Goal: Task Accomplishment & Management: Manage account settings

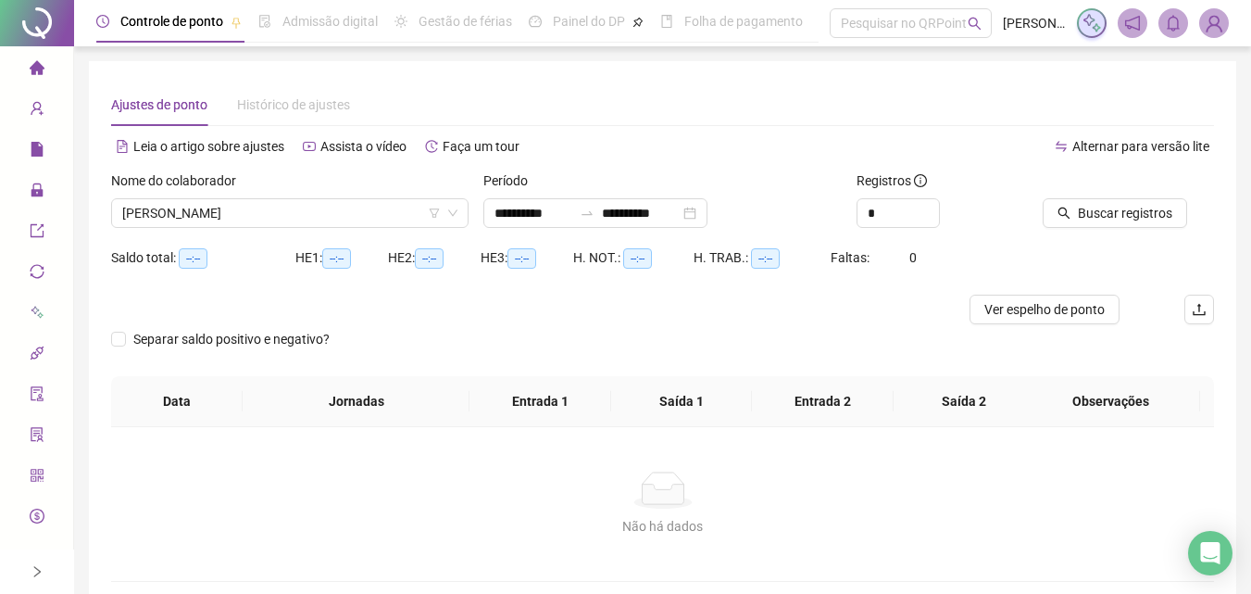
click at [415, 332] on div "Separar saldo positivo e negativo?" at bounding box center [662, 350] width 1103 height 52
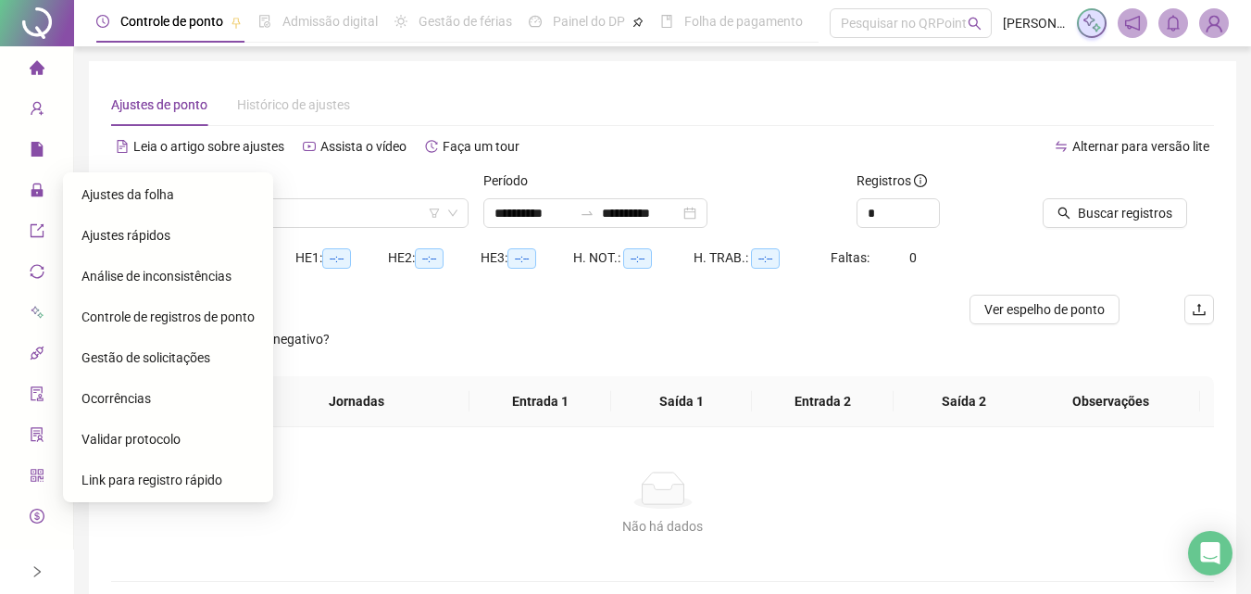
click at [154, 360] on span "Gestão de solicitações" at bounding box center [146, 357] width 129 height 15
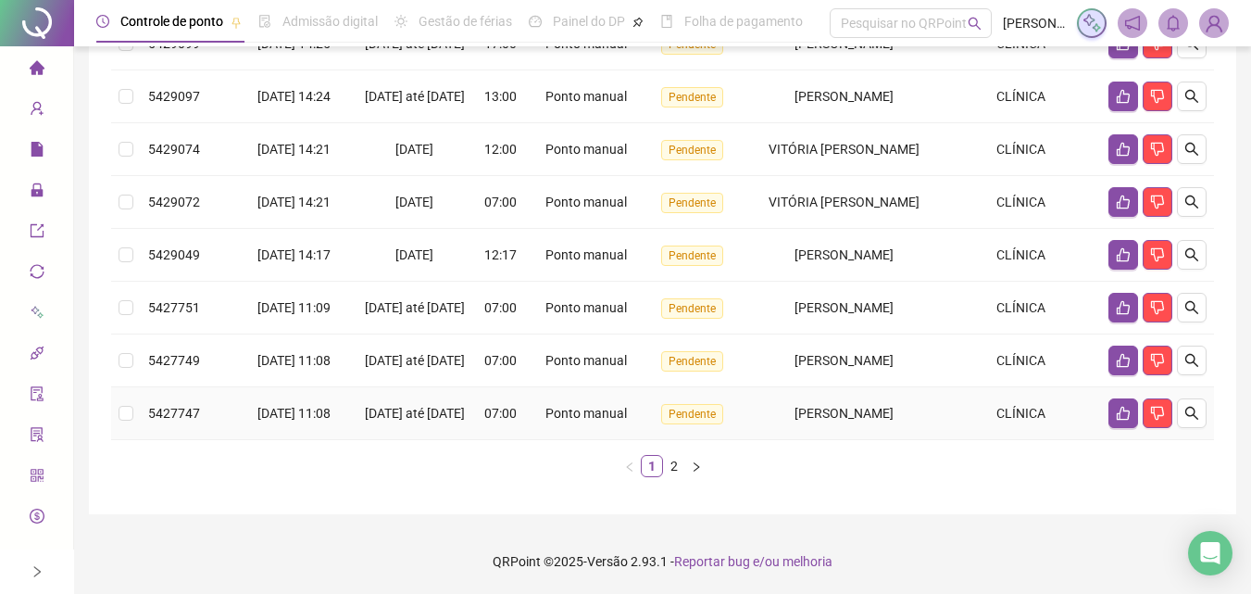
scroll to position [569, 0]
click at [672, 469] on link "2" at bounding box center [674, 466] width 20 height 20
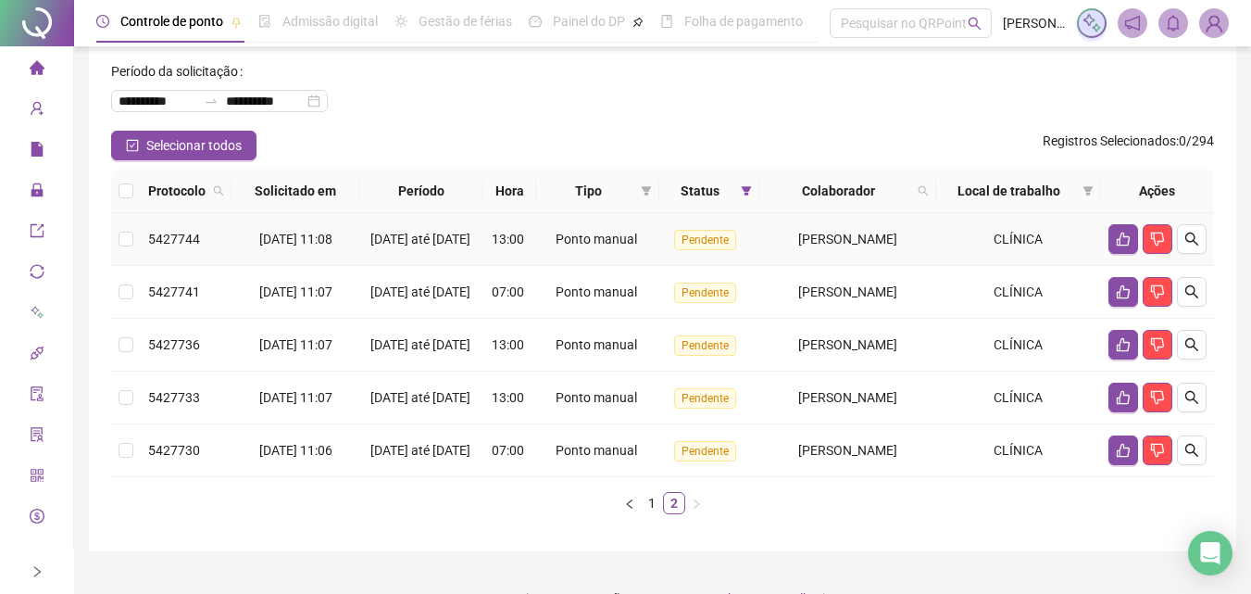
scroll to position [0, 0]
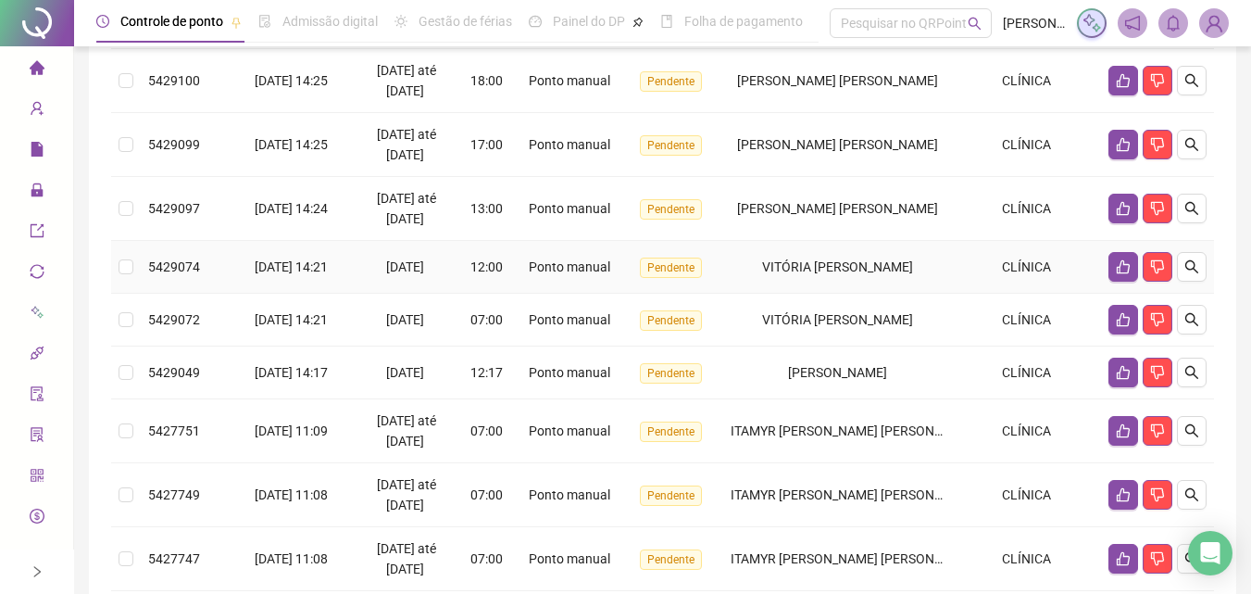
scroll to position [556, 0]
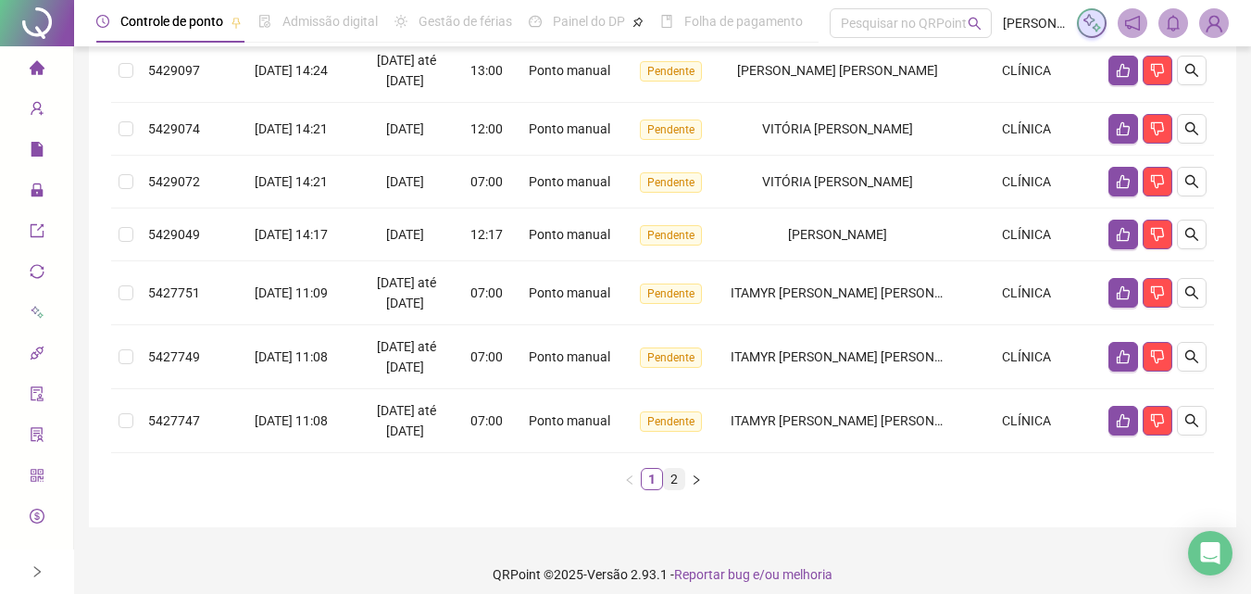
click at [670, 478] on link "2" at bounding box center [674, 479] width 20 height 20
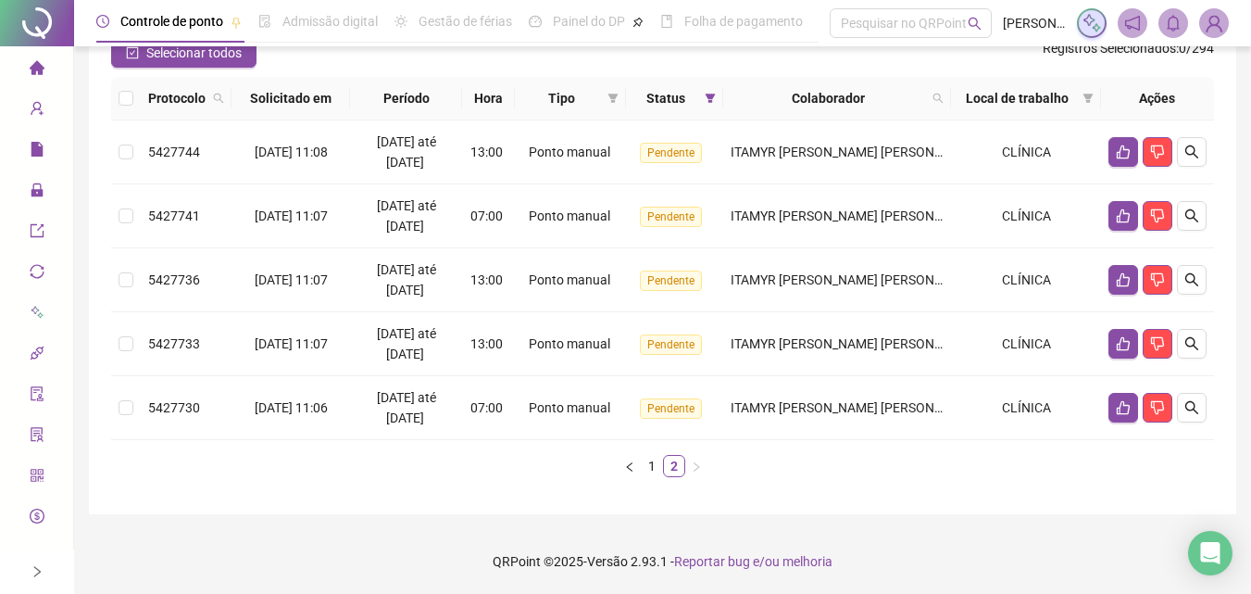
scroll to position [177, 0]
click at [652, 471] on link "1" at bounding box center [652, 466] width 20 height 20
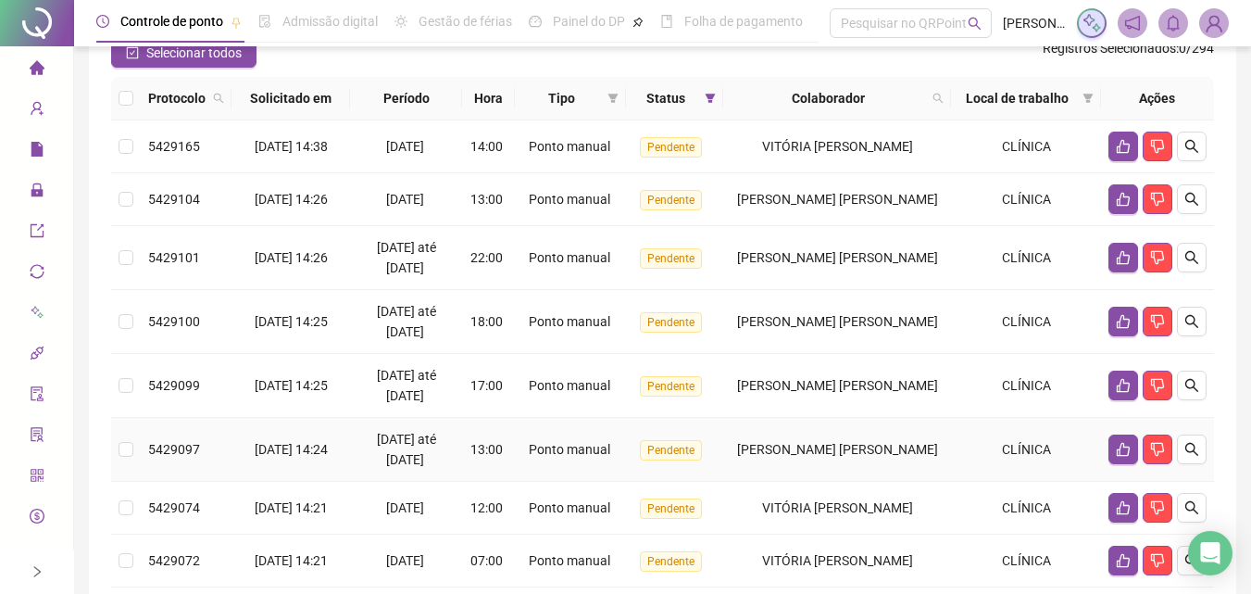
scroll to position [0, 0]
